Goal: Task Accomplishment & Management: Manage account settings

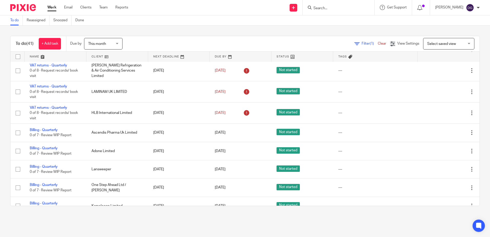
scroll to position [593, 0]
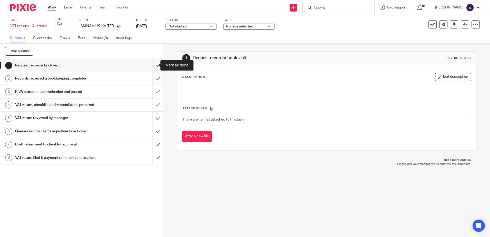
drag, startPoint x: 157, startPoint y: 66, endPoint x: 156, endPoint y: 81, distance: 14.9
click at [157, 66] on input "submit" at bounding box center [81, 65] width 163 height 13
click at [156, 82] on input "submit" at bounding box center [81, 78] width 163 height 13
click at [156, 88] on input "submit" at bounding box center [81, 91] width 163 height 13
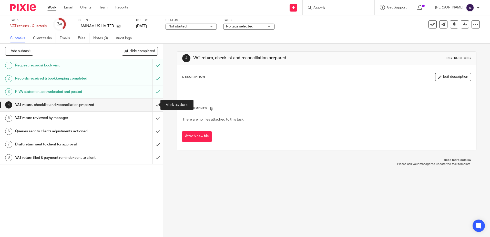
click at [154, 103] on input "submit" at bounding box center [81, 104] width 163 height 13
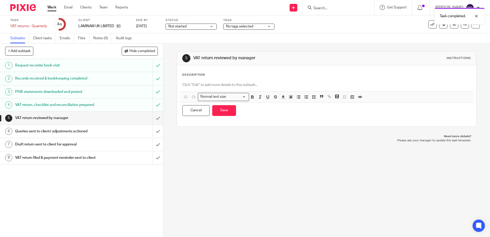
click at [217, 85] on p at bounding box center [326, 84] width 288 height 5
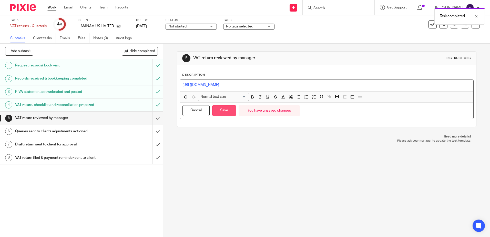
click at [228, 112] on button "Save" at bounding box center [224, 110] width 24 height 11
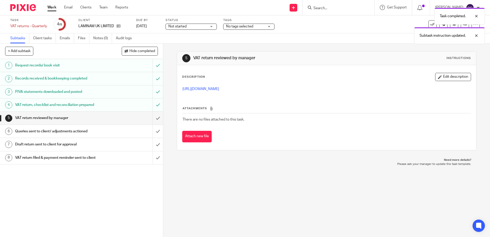
click at [248, 27] on div "Task completed. Subtask instruction updated." at bounding box center [365, 24] width 240 height 39
click at [258, 27] on span "No tags selected" at bounding box center [245, 26] width 38 height 5
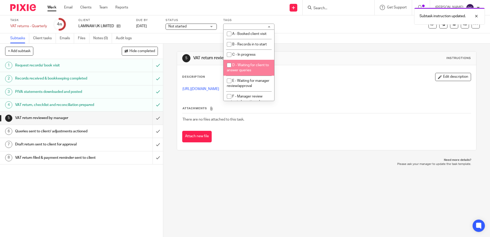
scroll to position [26, 0]
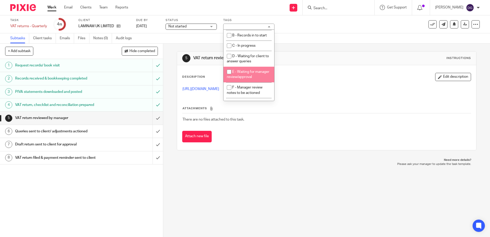
click at [243, 77] on li "E - Waiting for manager review/approval" at bounding box center [248, 75] width 51 height 16
checkbox input "true"
click at [343, 46] on div "5 VAT return reviewed by manager Instructions Description Edit description http…" at bounding box center [326, 101] width 299 height 114
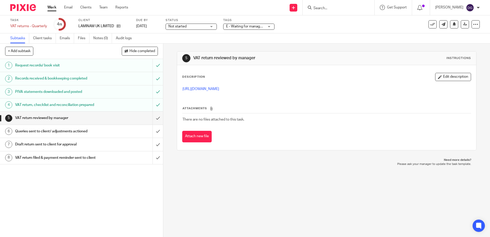
click at [207, 26] on div "Not started Not started" at bounding box center [190, 27] width 51 height 6
click at [197, 50] on li "In progress" at bounding box center [191, 45] width 51 height 10
click at [364, 47] on div "5 VAT return reviewed by manager Instructions Description Edit description http…" at bounding box center [326, 101] width 299 height 114
click at [463, 24] on icon at bounding box center [465, 24] width 4 height 4
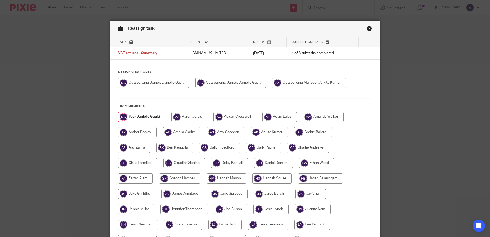
click at [324, 84] on input "radio" at bounding box center [309, 83] width 74 height 10
radio input "true"
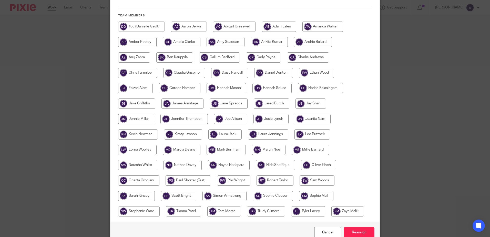
scroll to position [102, 0]
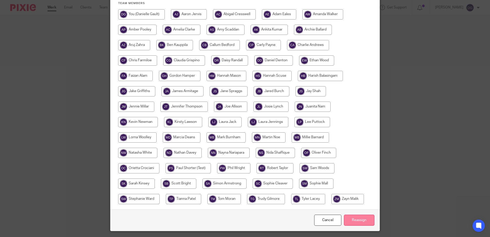
click at [349, 220] on input "Reassign" at bounding box center [359, 219] width 30 height 11
